Goal: Task Accomplishment & Management: Manage account settings

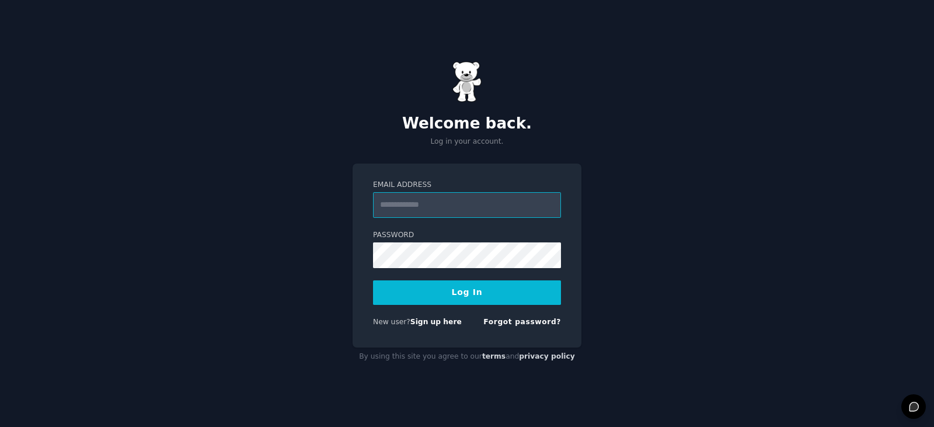
click at [431, 208] on input "Email Address" at bounding box center [467, 205] width 188 height 26
type input "**********"
click at [458, 295] on button "Log In" at bounding box center [467, 292] width 188 height 25
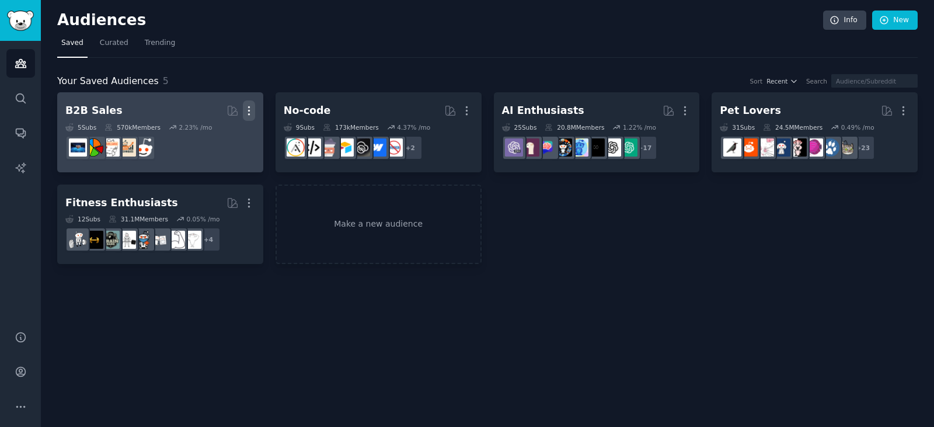
click at [248, 110] on icon "button" at bounding box center [249, 110] width 12 height 12
click at [224, 133] on p "Delete" at bounding box center [217, 135] width 27 height 12
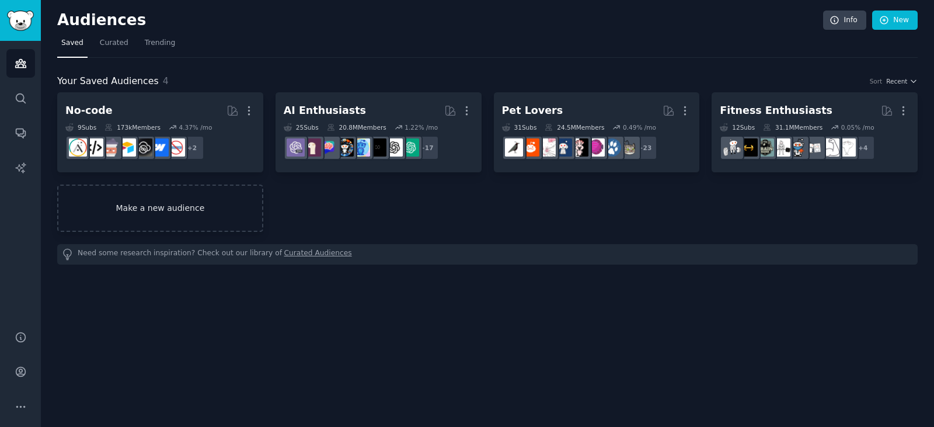
click at [194, 204] on link "Make a new audience" at bounding box center [160, 207] width 206 height 47
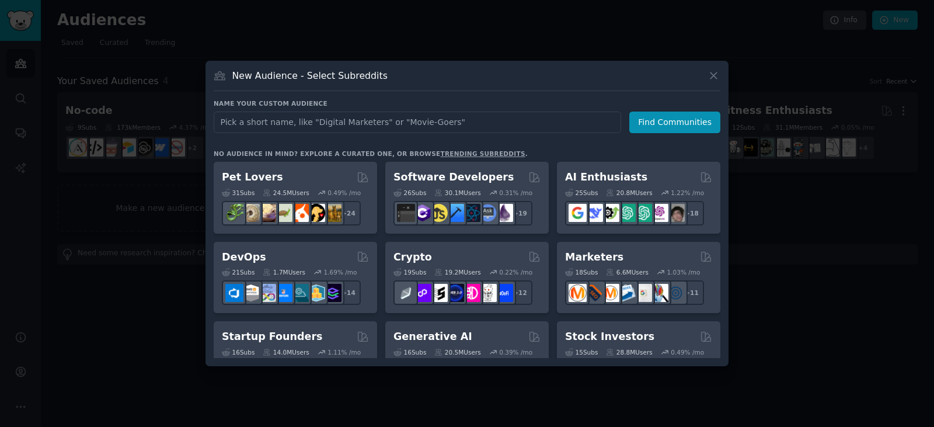
click at [314, 120] on input "text" at bounding box center [417, 122] width 407 height 22
type input "infoprodutores"
click at [684, 126] on button "Find Communities" at bounding box center [674, 122] width 91 height 22
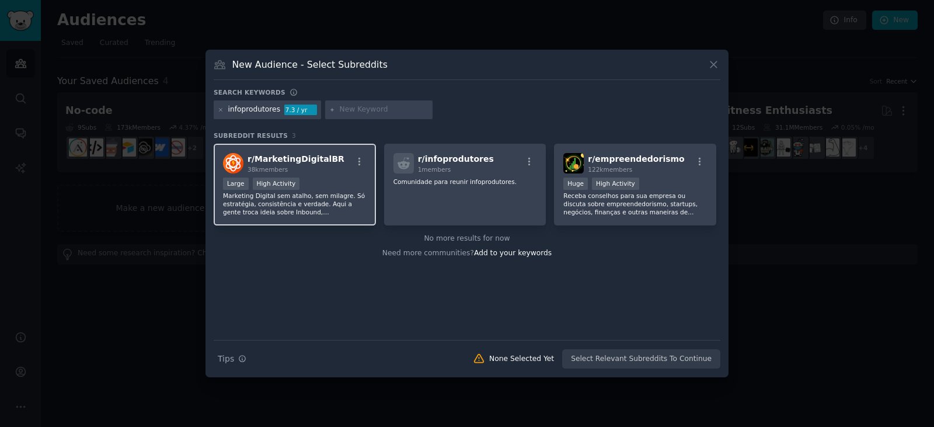
click at [288, 192] on p "Marketing Digital sem atalho, sem milagre. Só estratégia, consistência e verdad…" at bounding box center [295, 203] width 144 height 25
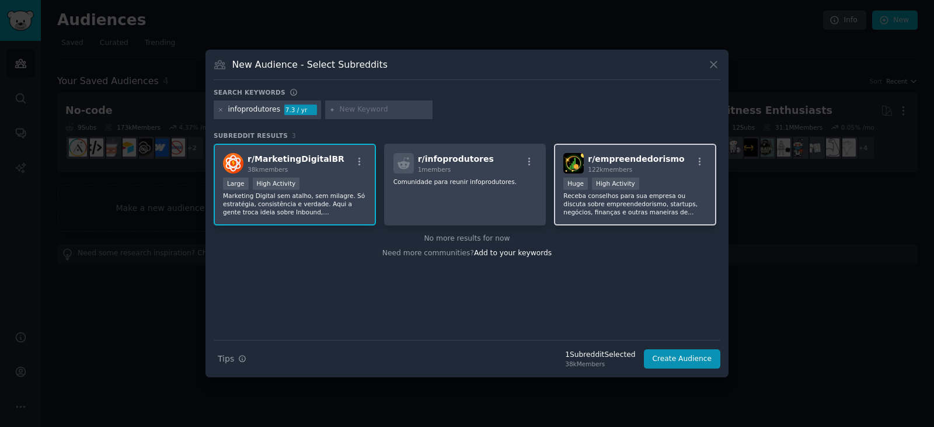
click at [621, 190] on div ">= 80th percentile for submissions / day Huge High Activity" at bounding box center [635, 184] width 144 height 15
click at [712, 67] on icon at bounding box center [713, 65] width 6 height 6
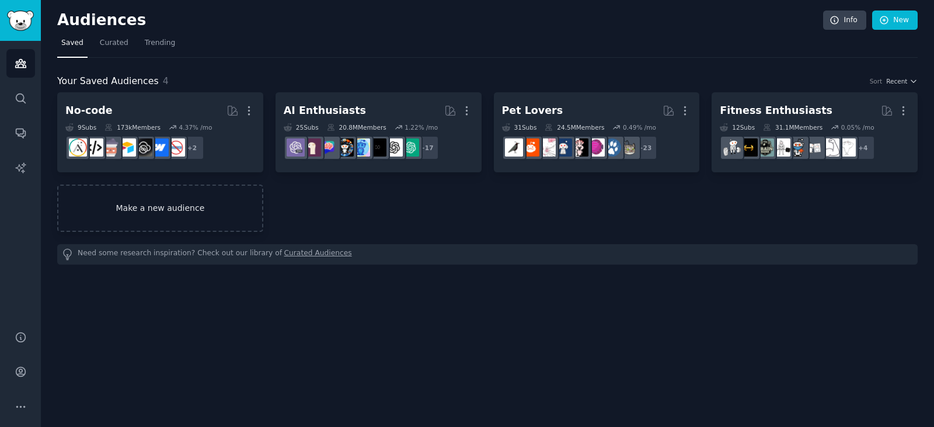
click at [145, 205] on link "Make a new audience" at bounding box center [160, 207] width 206 height 47
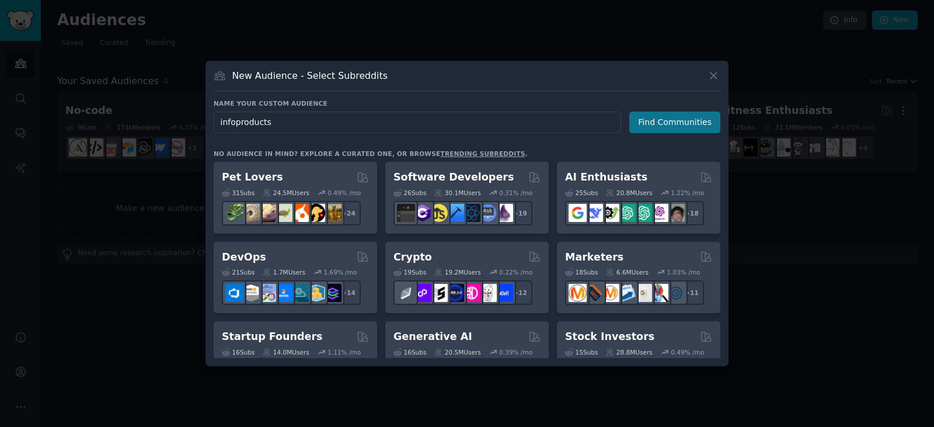
type input "infoproducts"
click at [661, 126] on button "Find Communities" at bounding box center [674, 122] width 91 height 22
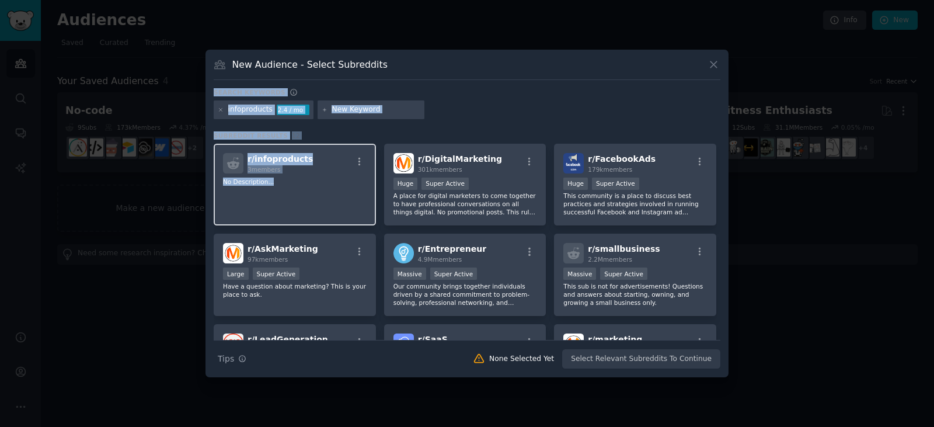
drag, startPoint x: 514, startPoint y: 63, endPoint x: 365, endPoint y: 193, distance: 197.7
click at [365, 193] on div "New Audience - Select Subreddits Search keywords infoproducts 2.4 / mo Subreddi…" at bounding box center [466, 213] width 523 height 327
click at [712, 64] on icon at bounding box center [713, 64] width 12 height 12
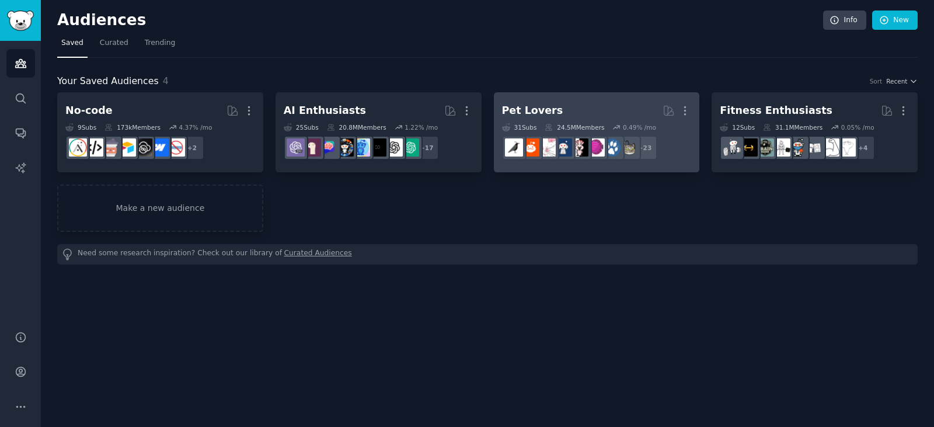
click at [606, 116] on h2 "Pet Lovers More" at bounding box center [597, 110] width 190 height 20
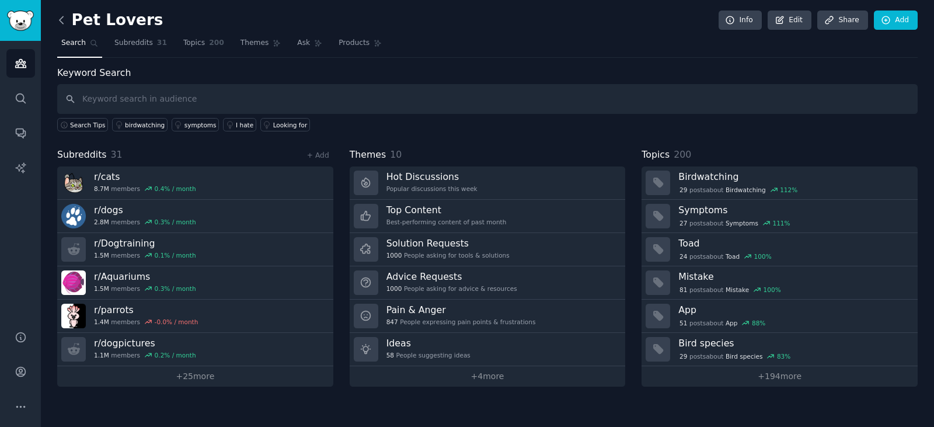
click at [59, 23] on icon at bounding box center [61, 20] width 12 height 12
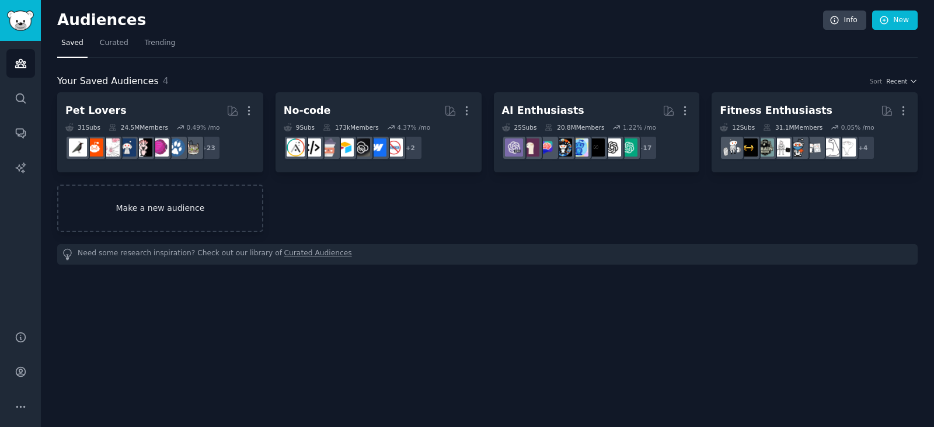
click at [140, 210] on link "Make a new audience" at bounding box center [160, 207] width 206 height 47
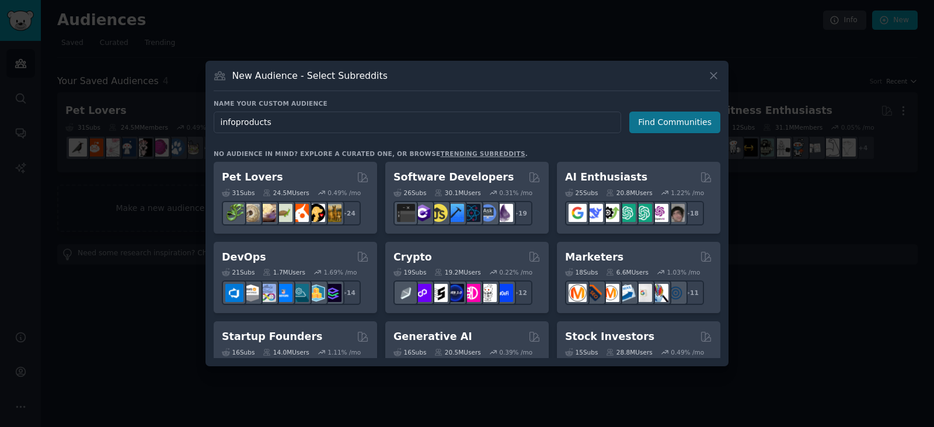
type input "infoproducts"
click at [667, 124] on button "Find Communities" at bounding box center [674, 122] width 91 height 22
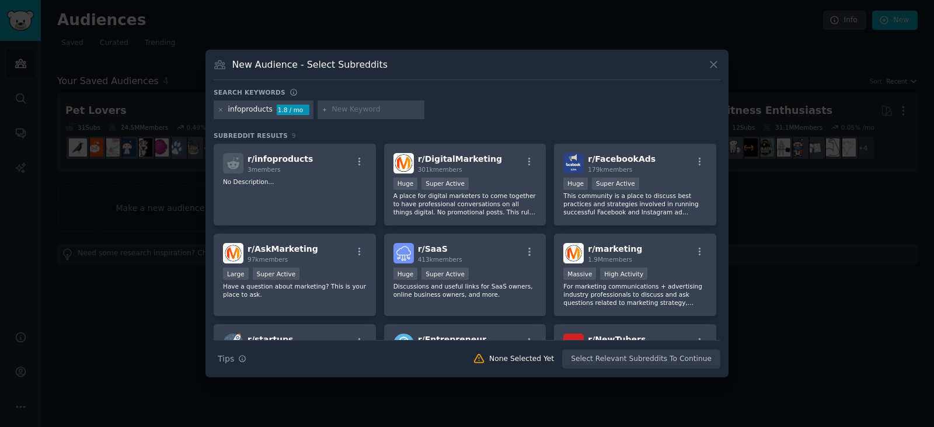
click at [629, 360] on div "Search Tips Tips None Selected Yet Select Relevant Subreddits To Continue" at bounding box center [467, 354] width 507 height 29
click at [511, 182] on div ">= 95th percentile for submissions / day Huge Super Active" at bounding box center [465, 184] width 144 height 15
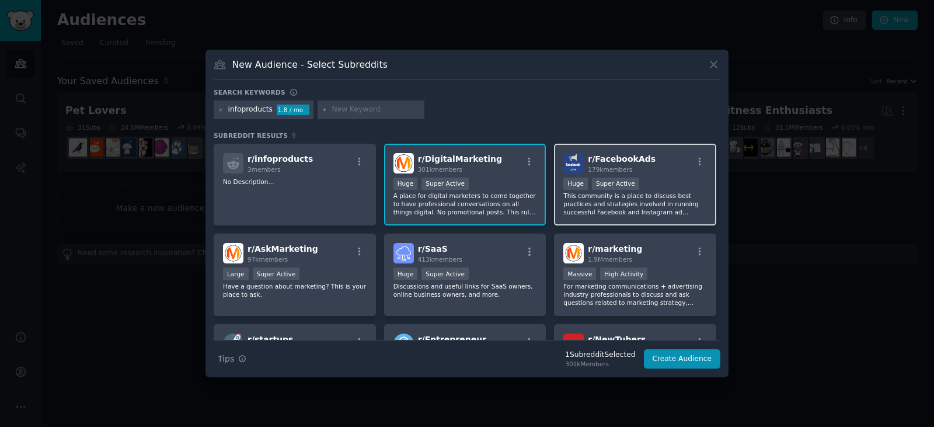
click at [676, 191] on div ">= 95th percentile for submissions / day Huge Super Active" at bounding box center [635, 184] width 144 height 15
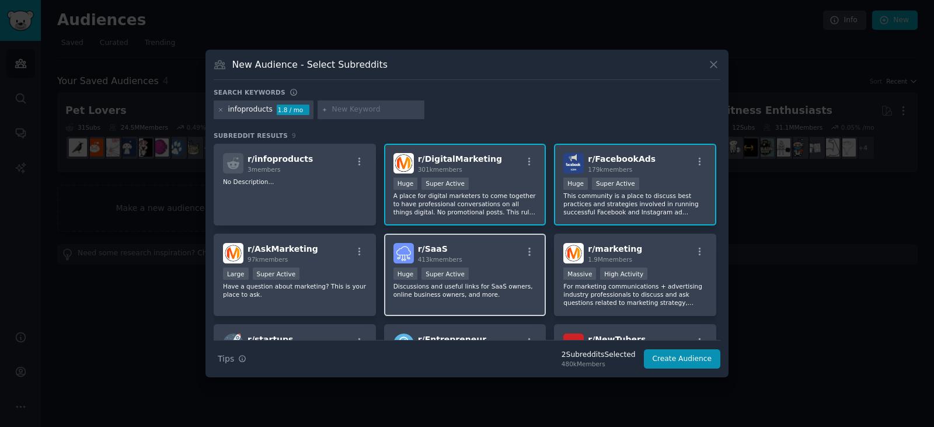
click at [497, 260] on div "r/ SaaS 413k members" at bounding box center [465, 253] width 144 height 20
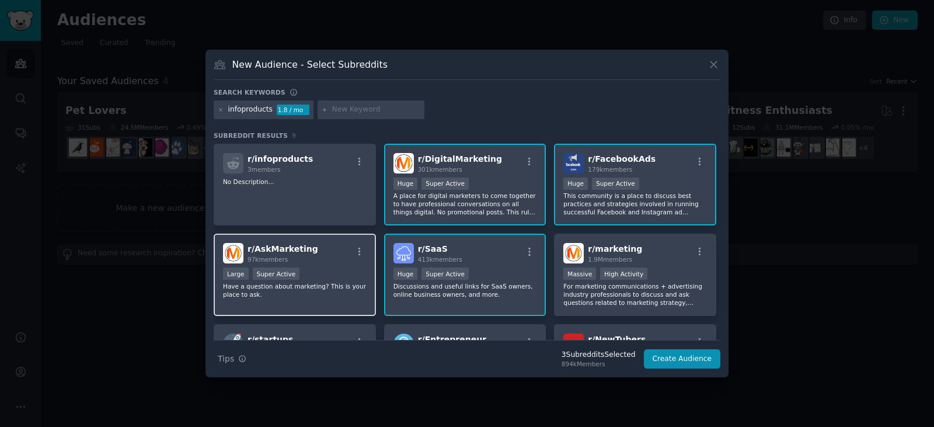
click at [332, 260] on div "r/ AskMarketing 97k members" at bounding box center [295, 253] width 144 height 20
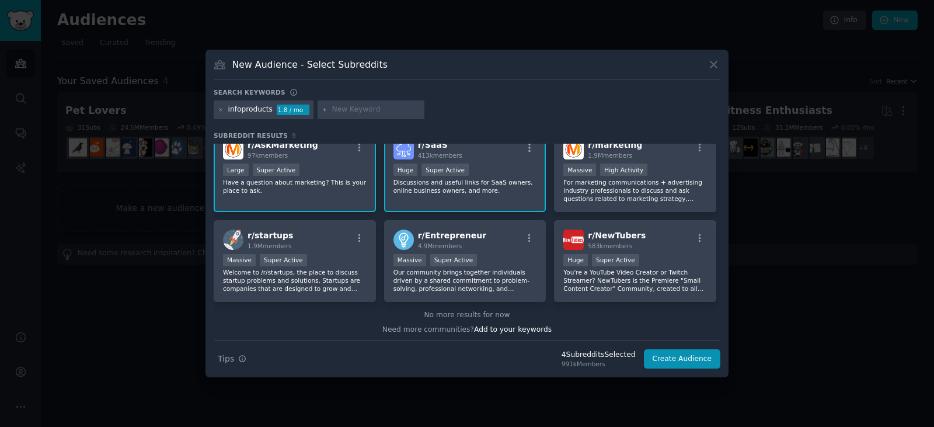
scroll to position [107, 0]
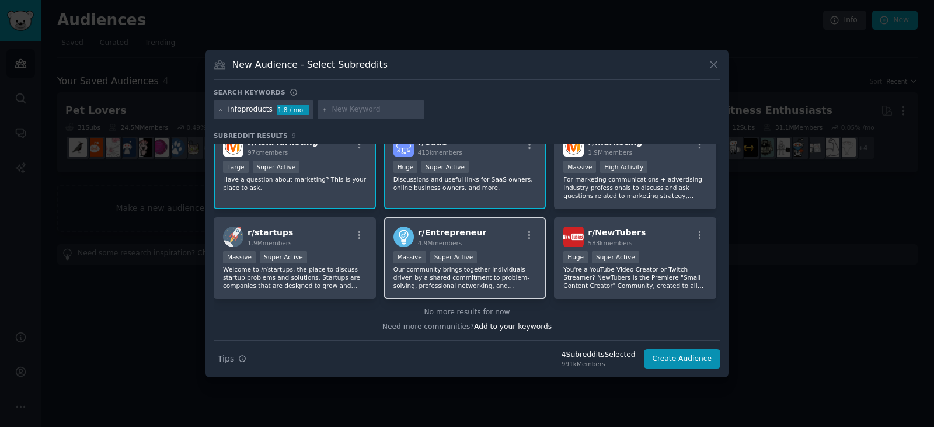
drag, startPoint x: 488, startPoint y: 240, endPoint x: 437, endPoint y: 233, distance: 51.8
click at [487, 240] on div "r/ Entrepreneur 4.9M members" at bounding box center [465, 236] width 144 height 20
click at [496, 237] on div "r/ Entrepreneur 4.9M members" at bounding box center [465, 236] width 144 height 20
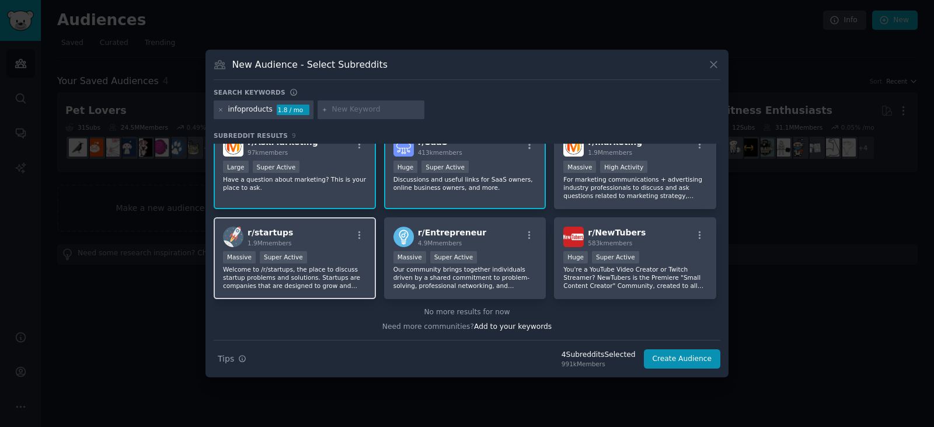
click at [330, 242] on div "r/ startups 1.9M members" at bounding box center [295, 236] width 144 height 20
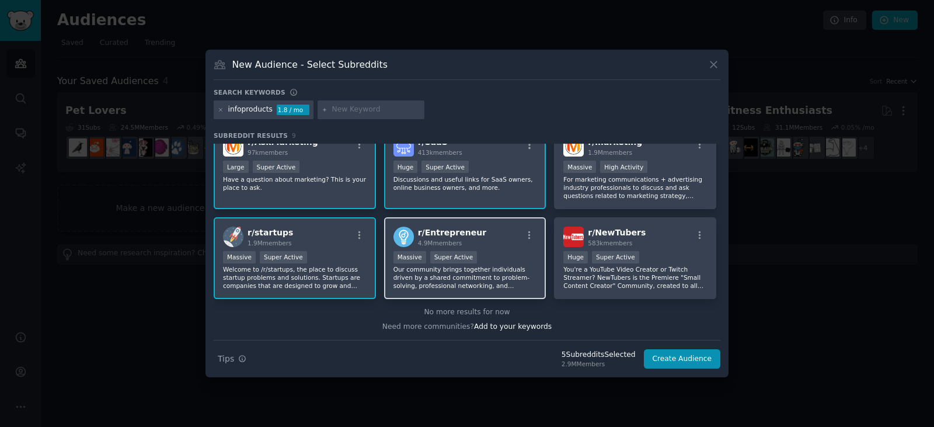
click at [476, 240] on div "r/ Entrepreneur 4.9M members" at bounding box center [465, 236] width 144 height 20
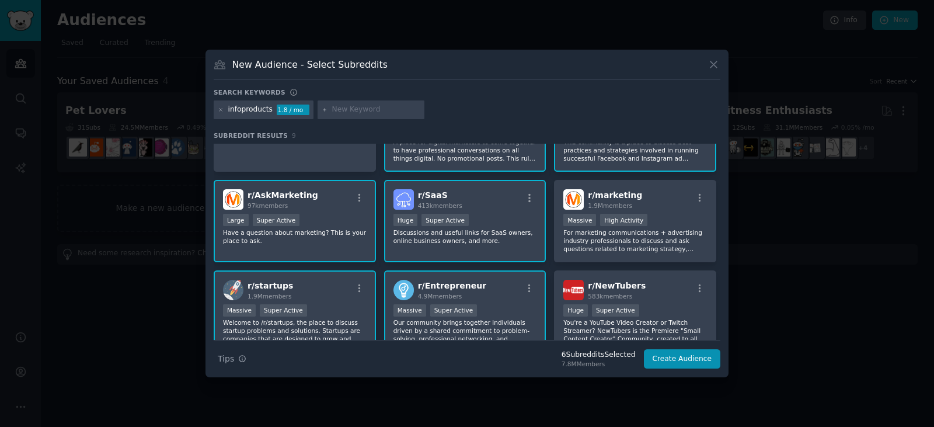
scroll to position [0, 0]
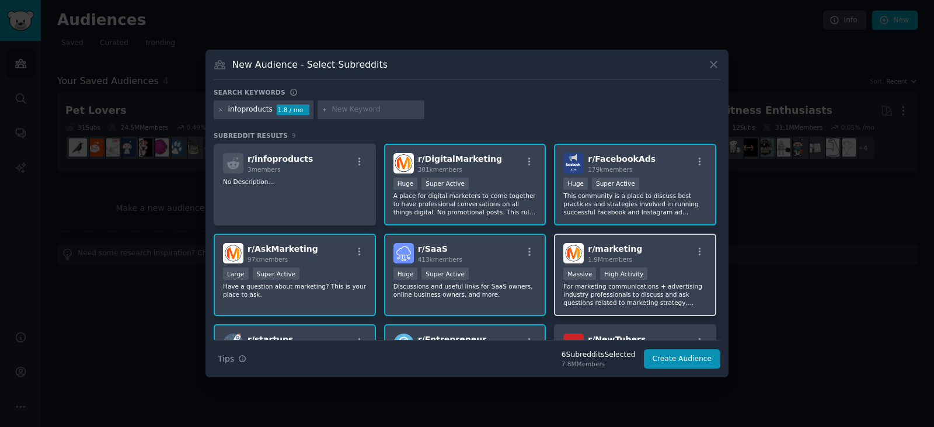
click at [660, 265] on div "r/ marketing 1.9M members >= 80th percentile for submissions / day Massive High…" at bounding box center [635, 274] width 162 height 82
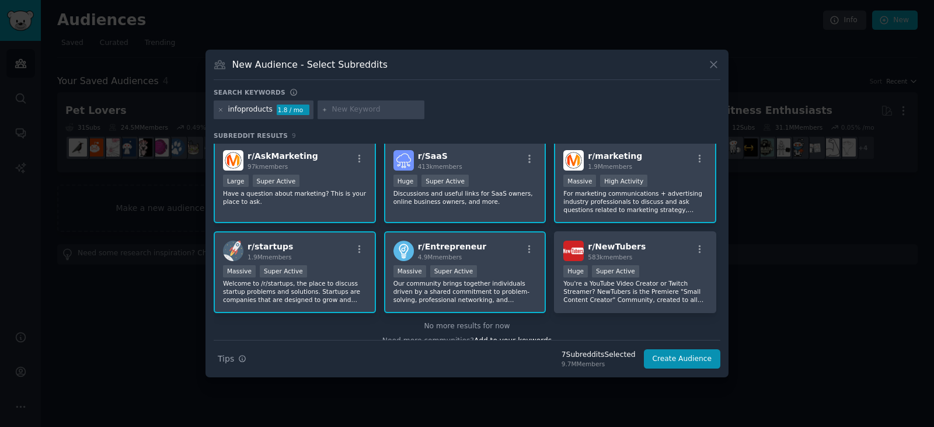
scroll to position [107, 0]
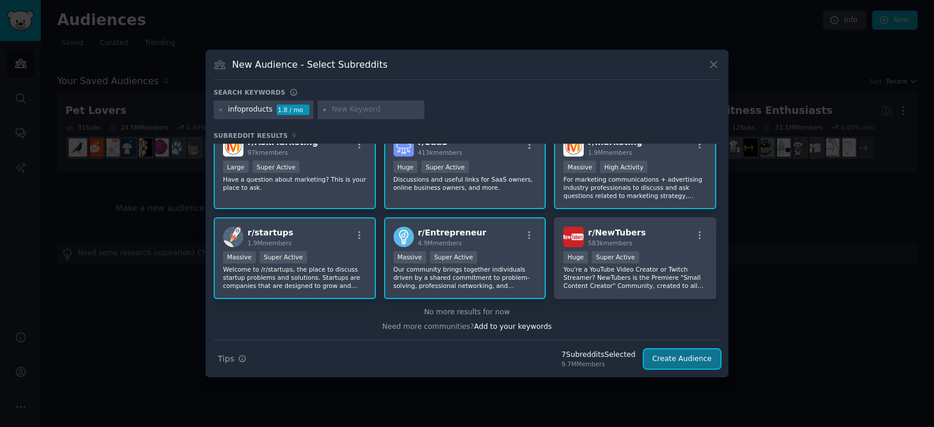
click at [685, 361] on button "Create Audience" at bounding box center [682, 359] width 77 height 20
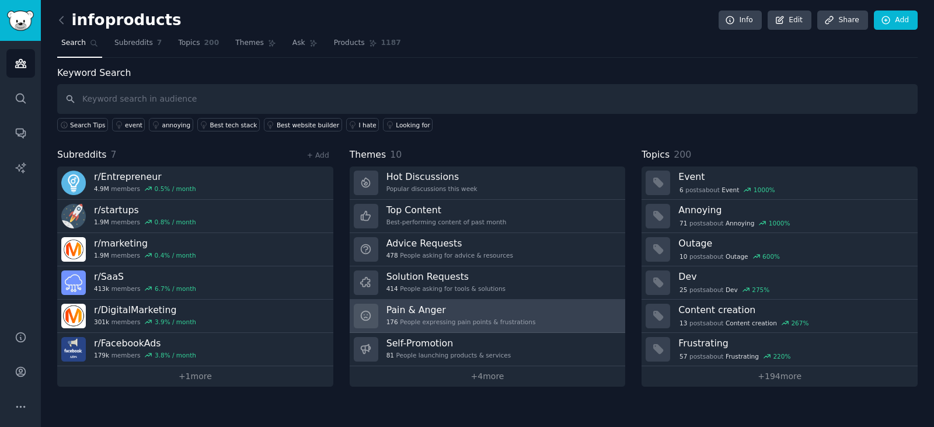
click at [525, 314] on link "Pain & Anger 176 People expressing pain points & frustrations" at bounding box center [488, 315] width 276 height 33
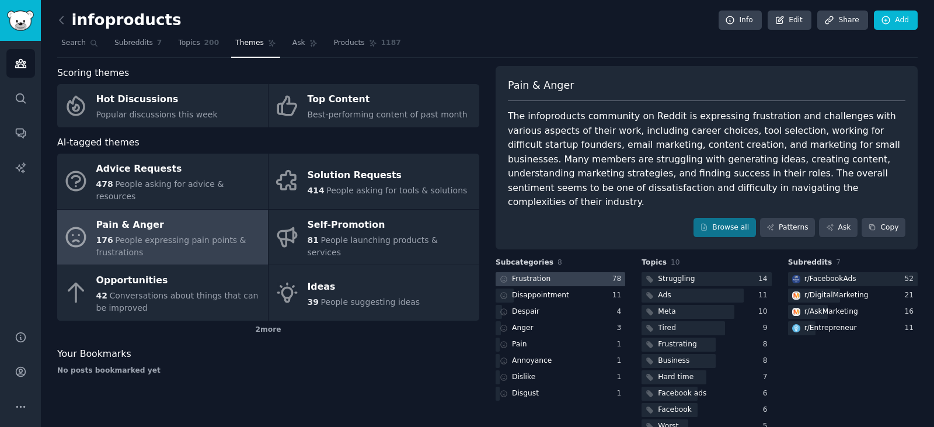
click at [559, 272] on div at bounding box center [561, 279] width 130 height 15
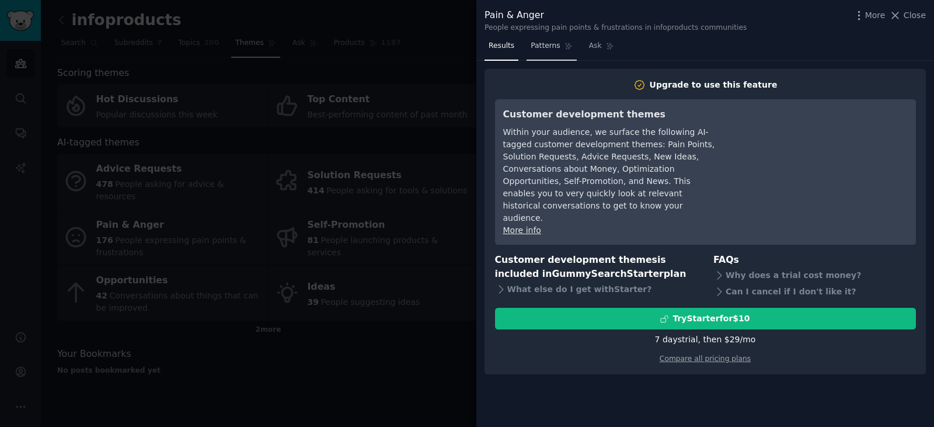
click at [533, 47] on span "Patterns" at bounding box center [545, 46] width 29 height 11
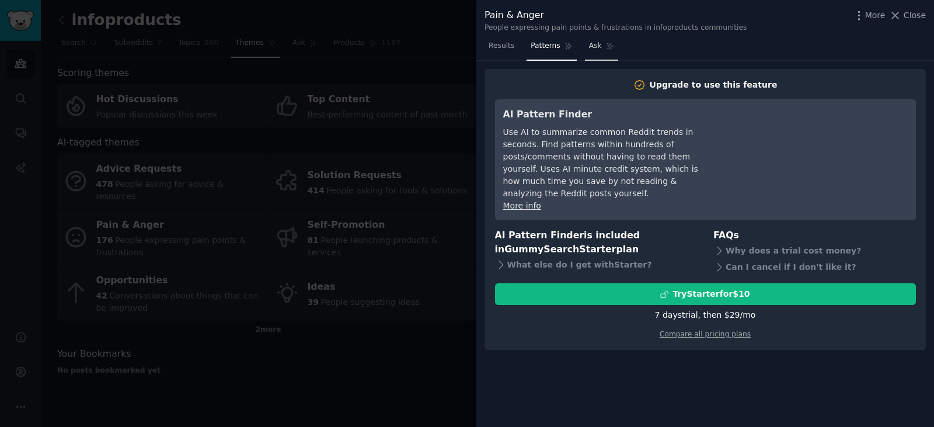
click at [589, 47] on span "Ask" at bounding box center [595, 46] width 13 height 11
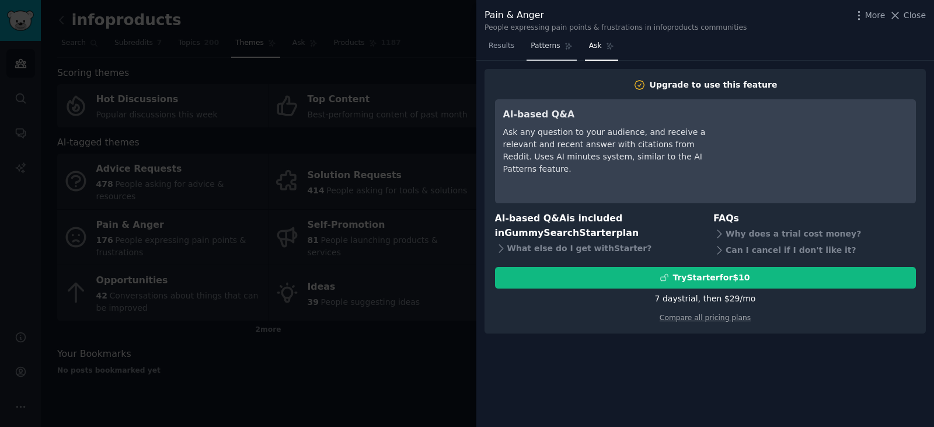
click at [556, 48] on link "Patterns" at bounding box center [552, 49] width 50 height 24
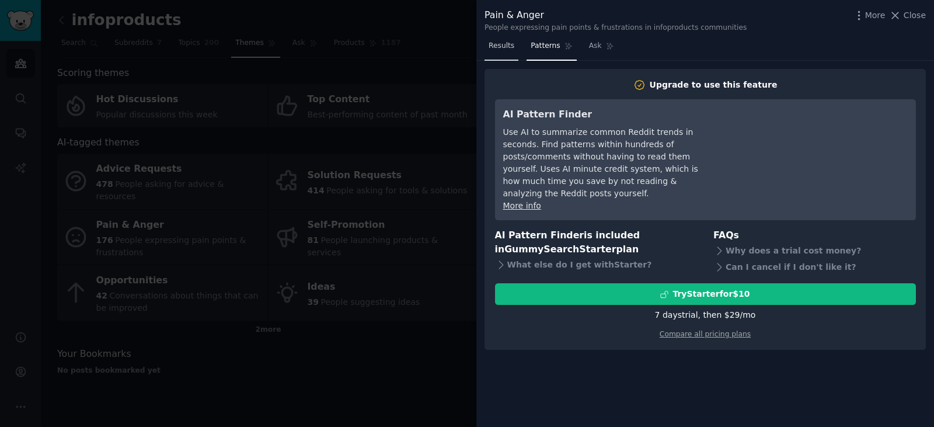
click at [503, 48] on span "Results" at bounding box center [502, 46] width 26 height 11
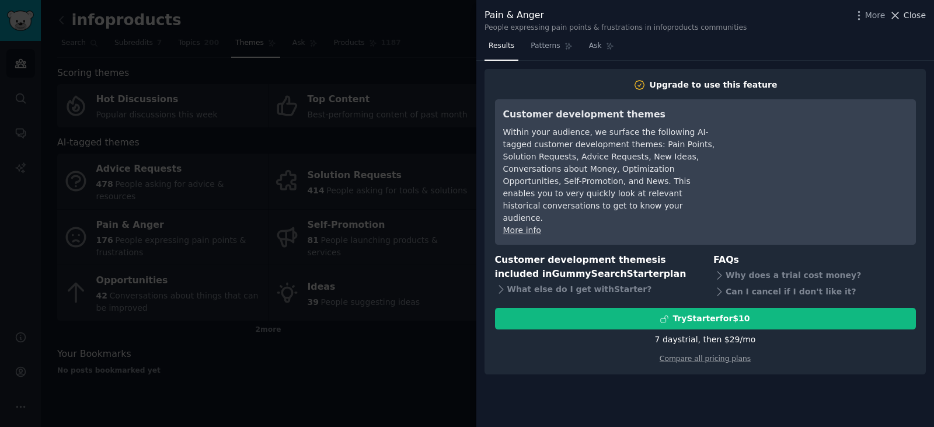
click at [898, 14] on icon at bounding box center [895, 15] width 12 height 12
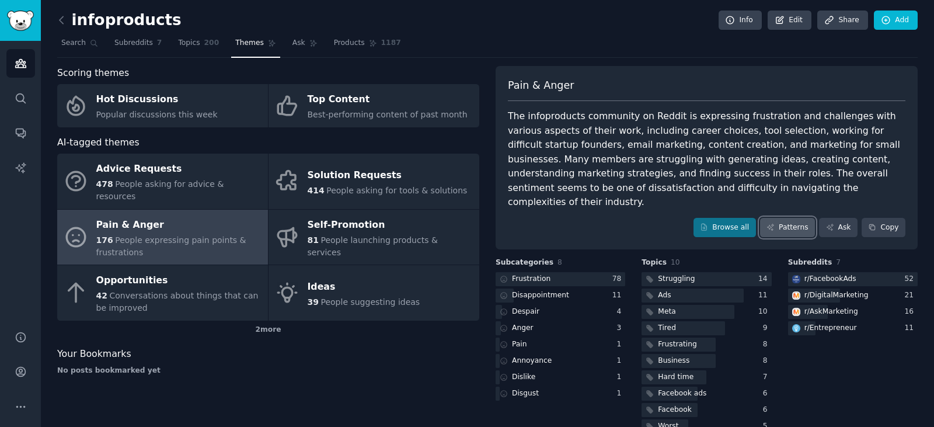
click at [787, 218] on link "Patterns" at bounding box center [787, 228] width 55 height 20
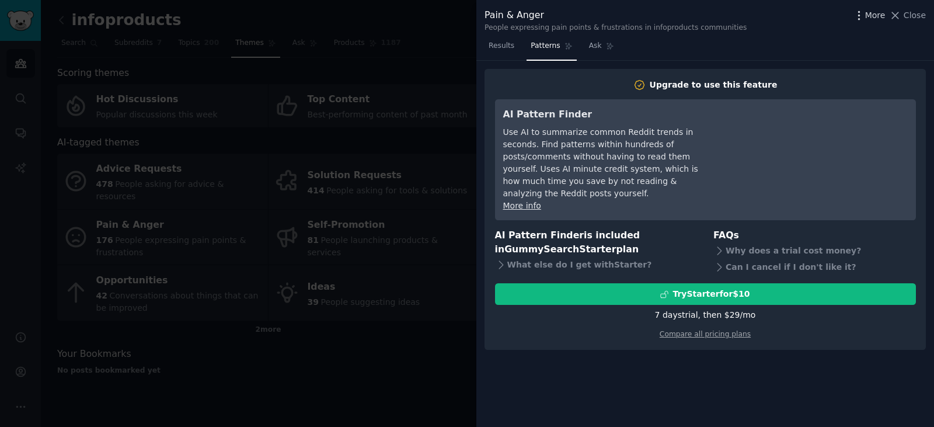
click at [877, 15] on span "More" at bounding box center [875, 15] width 20 height 12
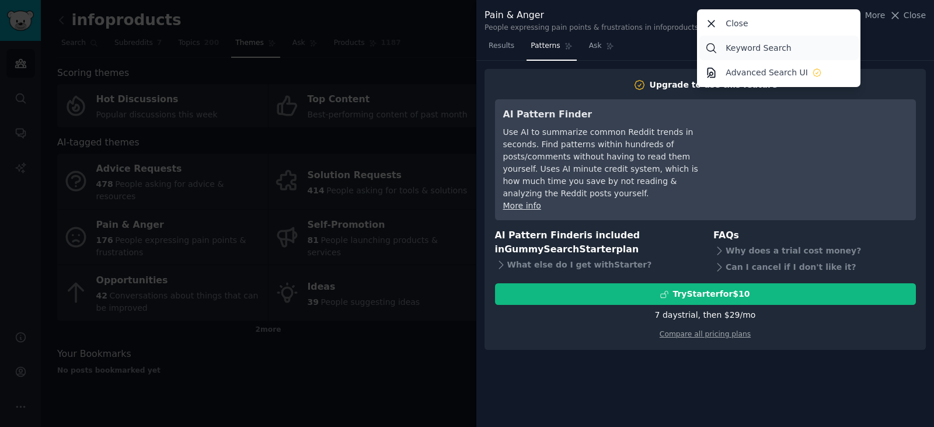
click at [759, 51] on p "Keyword Search" at bounding box center [758, 48] width 65 height 12
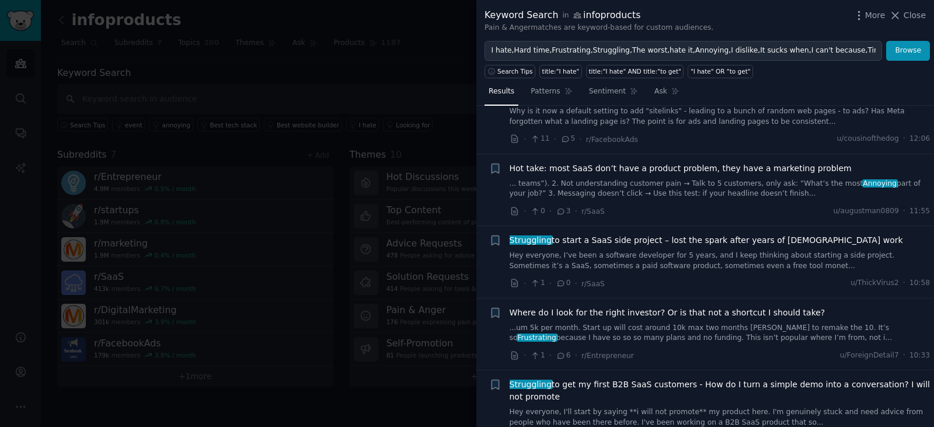
scroll to position [1150, 0]
click at [413, 58] on div at bounding box center [467, 213] width 934 height 427
